Goal: Task Accomplishment & Management: Manage account settings

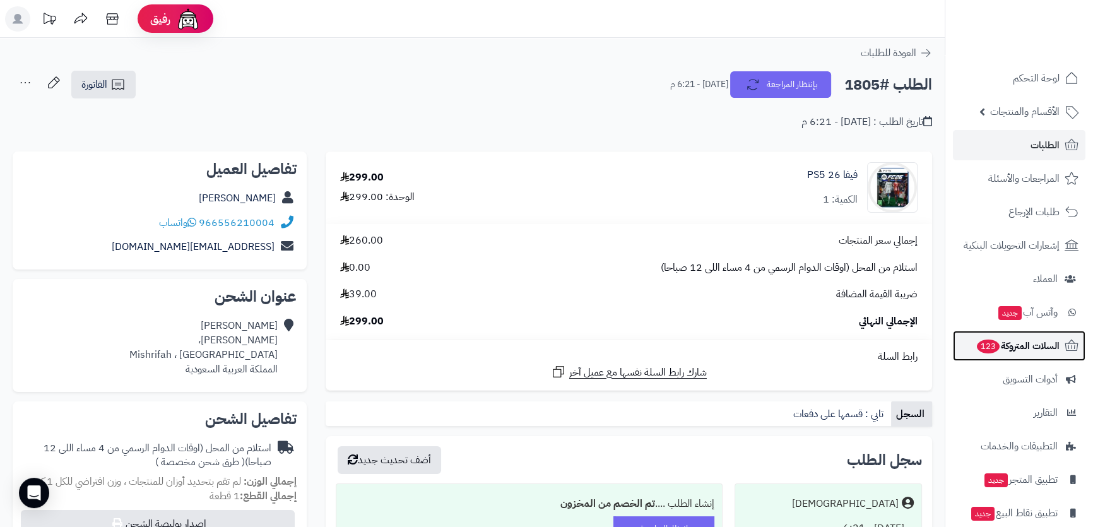
click at [997, 347] on span "123" at bounding box center [988, 347] width 23 height 14
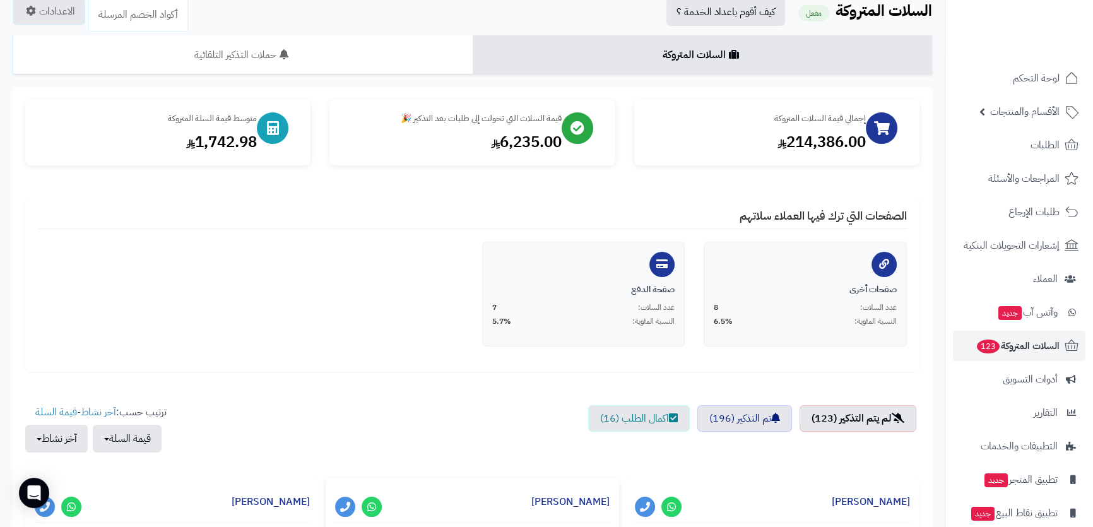
scroll to position [229, 0]
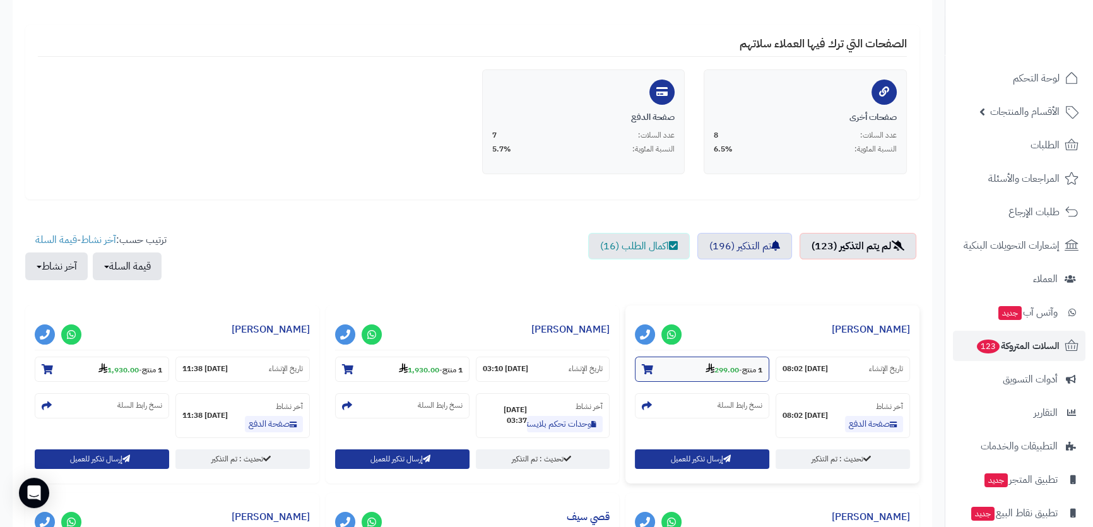
click at [730, 372] on strong "299.00" at bounding box center [722, 369] width 33 height 11
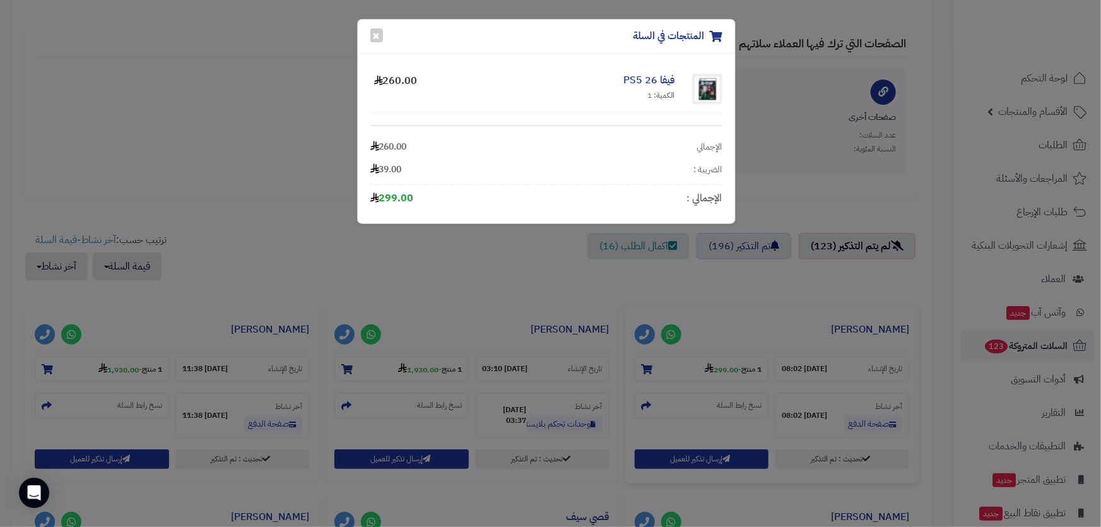
click at [150, 81] on div "المنتجات في السلة × فيفا 26 PS5 الكمية: 1 260.00 الإجمالي 260.00 الضريبة : 39.0…" at bounding box center [550, 263] width 1101 height 527
